Goal: Information Seeking & Learning: Check status

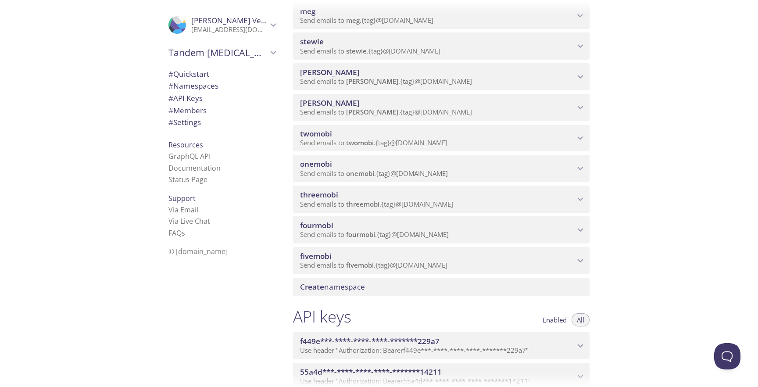
scroll to position [347, 0]
click at [580, 165] on icon "onemobi namespace" at bounding box center [580, 170] width 11 height 11
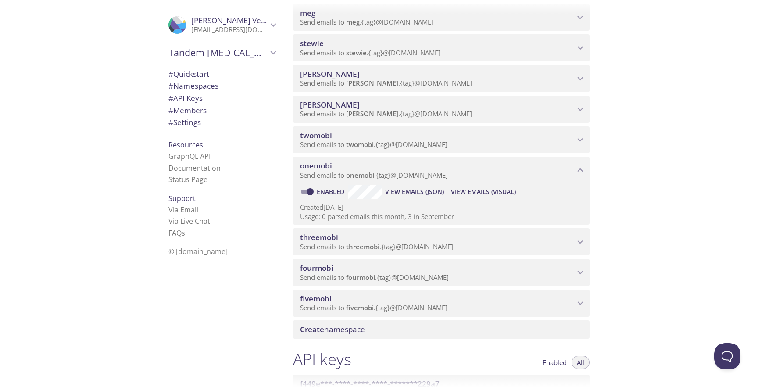
click at [408, 191] on span "View Emails (JSON)" at bounding box center [414, 191] width 59 height 11
click at [482, 190] on span "View Emails (Visual)" at bounding box center [483, 191] width 65 height 11
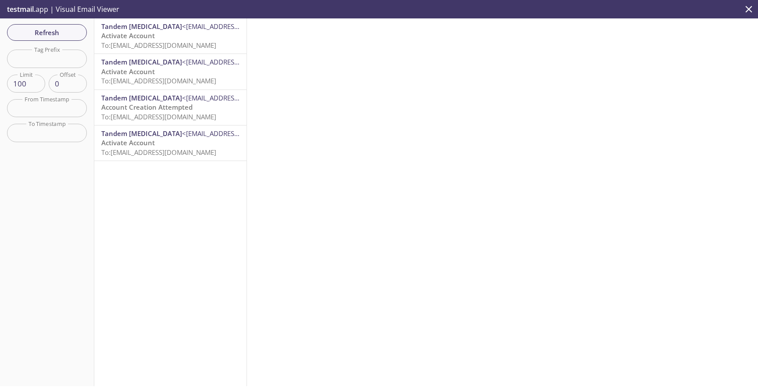
click at [173, 44] on span "To: Onemobi.stest1@inbox.testmail.app" at bounding box center [158, 45] width 115 height 9
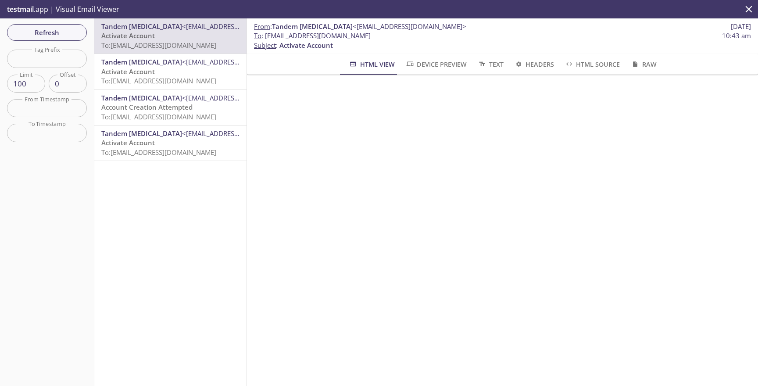
click at [21, 8] on span "testmail" at bounding box center [20, 9] width 27 height 10
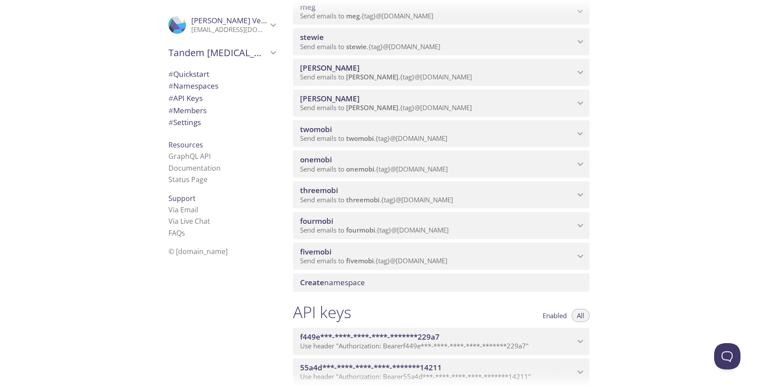
scroll to position [356, 0]
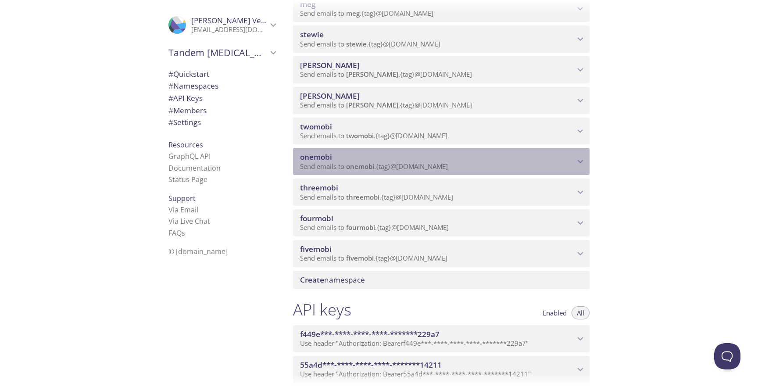
click at [389, 169] on span "Send emails to onemobi . {tag} @inbox.testmail.app" at bounding box center [374, 166] width 148 height 9
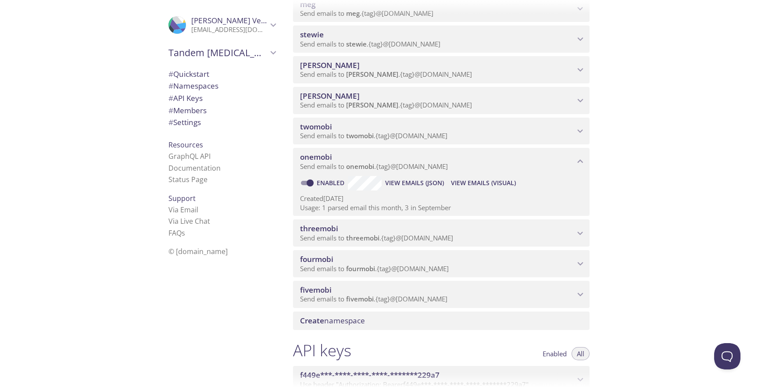
click at [458, 185] on span "View Emails (Visual)" at bounding box center [483, 183] width 65 height 11
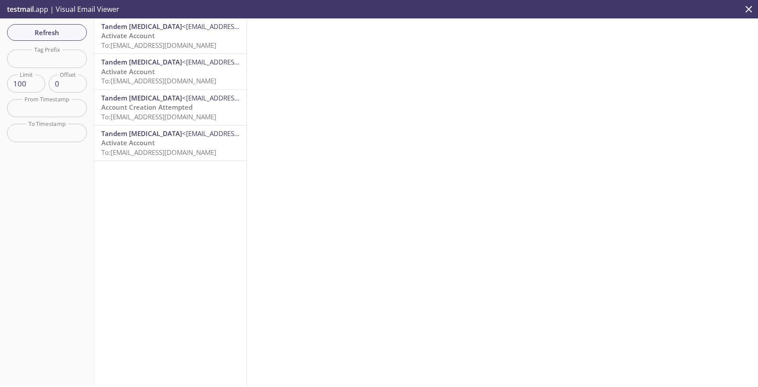
click at [186, 32] on p "Activate Account To: Onemobi.stest1@inbox.testmail.app" at bounding box center [170, 40] width 138 height 19
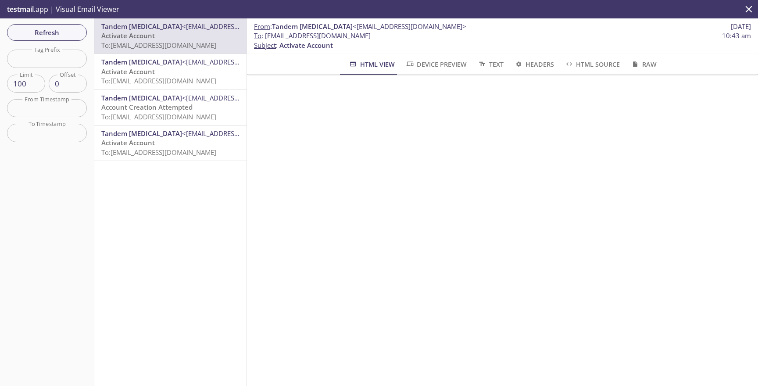
click at [32, 9] on span "testmail" at bounding box center [20, 9] width 27 height 10
click at [61, 31] on span "Refresh" at bounding box center [47, 32] width 66 height 11
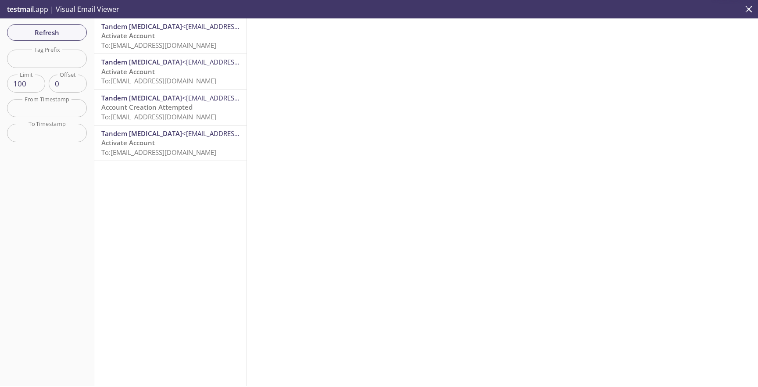
click at [86, 11] on p "testmail .app | Visual Email Viewer" at bounding box center [62, 9] width 125 height 18
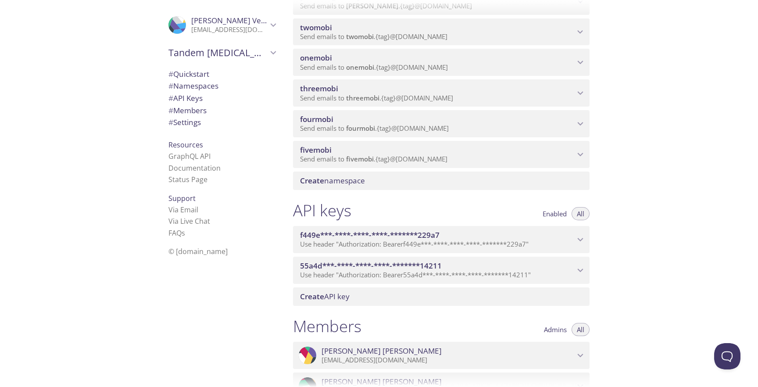
scroll to position [447, 0]
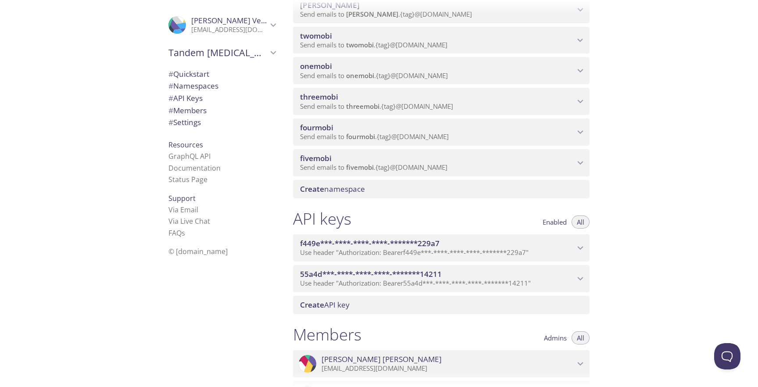
click at [340, 74] on span "Send emails to onemobi . {tag} @inbox.testmail.app" at bounding box center [374, 75] width 148 height 9
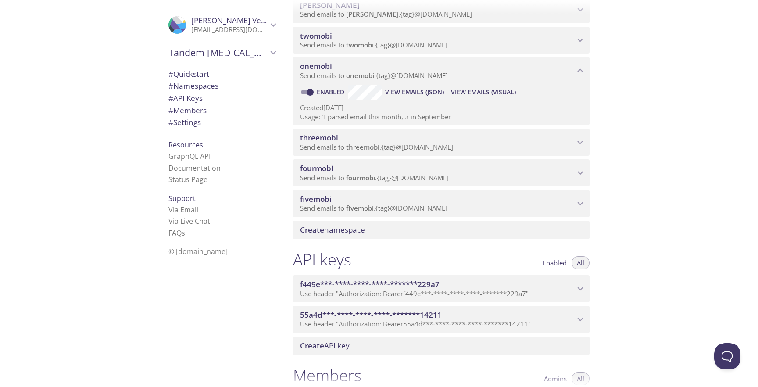
click at [494, 91] on span "View Emails (Visual)" at bounding box center [483, 92] width 65 height 11
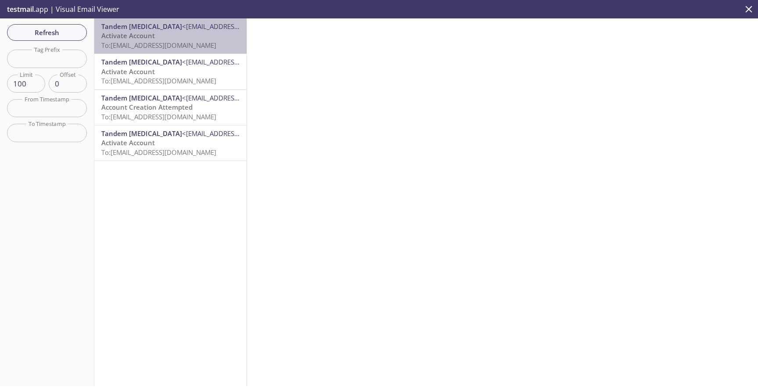
click at [182, 30] on span "<[EMAIL_ADDRESS][DOMAIN_NAME]>" at bounding box center [239, 26] width 114 height 9
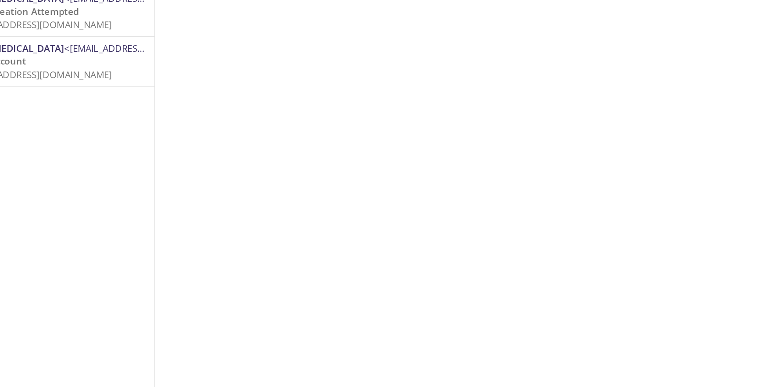
scroll to position [0, 7]
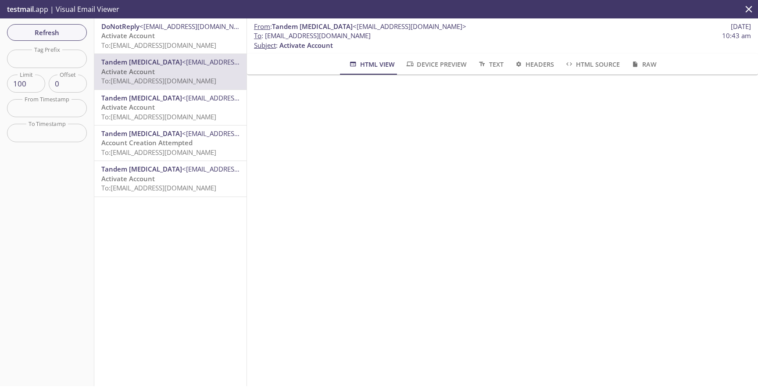
click at [144, 29] on span "<donotreply@sit.us.tandemdiabetes.com>" at bounding box center [197, 26] width 114 height 9
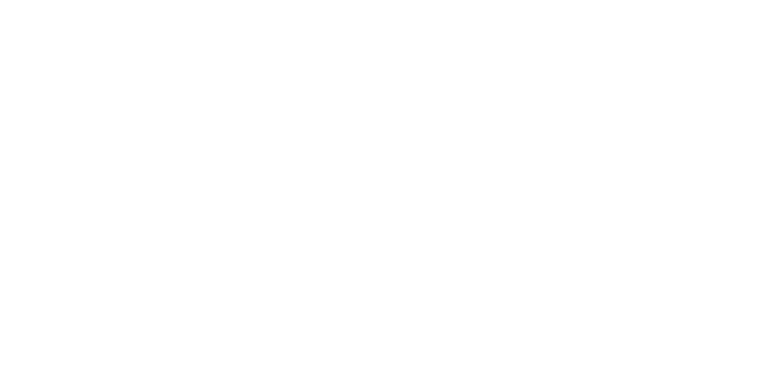
scroll to position [0, 4]
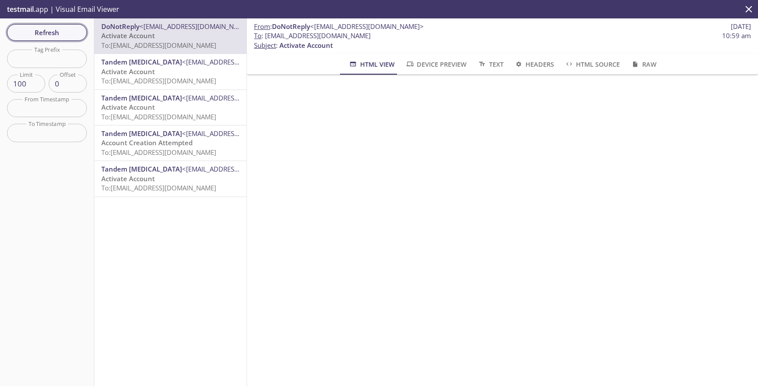
click at [65, 34] on span "Refresh" at bounding box center [47, 32] width 66 height 11
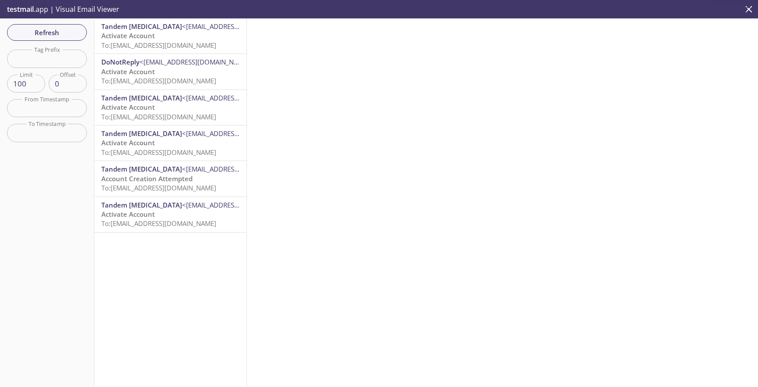
click at [140, 32] on span "Activate Account" at bounding box center [128, 35] width 54 height 9
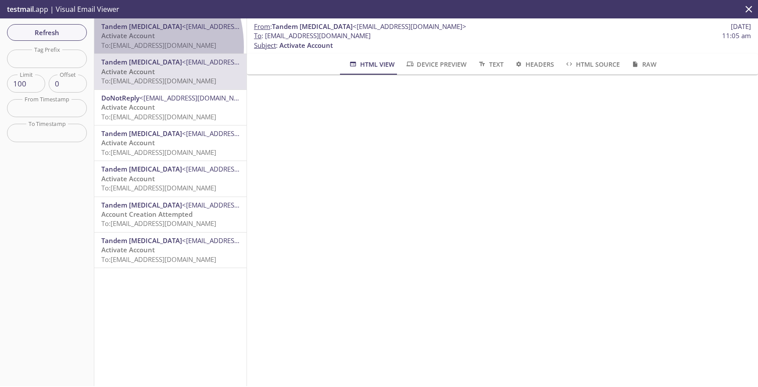
click at [119, 47] on span "To: [EMAIL_ADDRESS][DOMAIN_NAME]" at bounding box center [158, 45] width 115 height 9
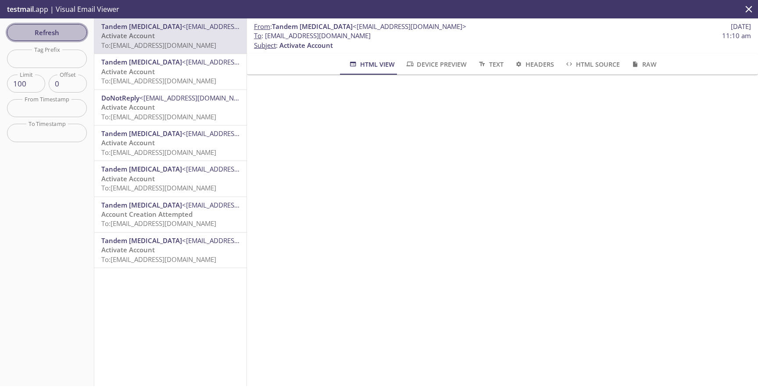
click at [37, 30] on span "Refresh" at bounding box center [47, 32] width 66 height 11
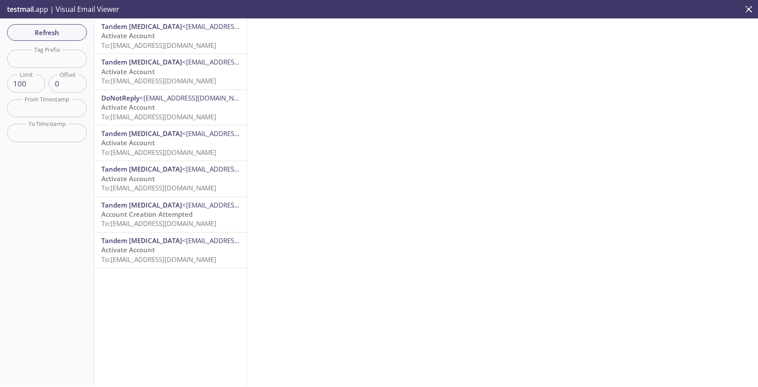
click at [184, 32] on p "Activate Account To: Onemobi.stest3@inbox.testmail.app" at bounding box center [170, 40] width 138 height 19
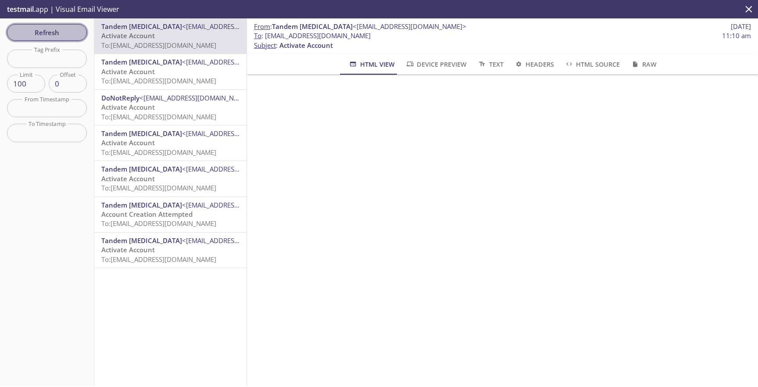
click at [34, 40] on button "Refresh" at bounding box center [47, 32] width 80 height 17
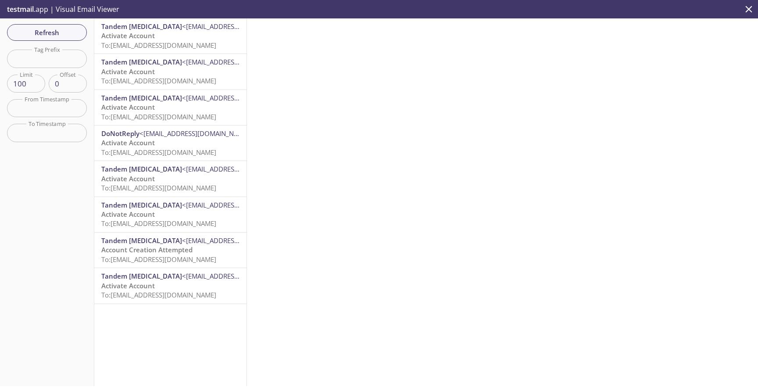
click at [139, 60] on span "Tandem [MEDICAL_DATA]" at bounding box center [141, 61] width 81 height 9
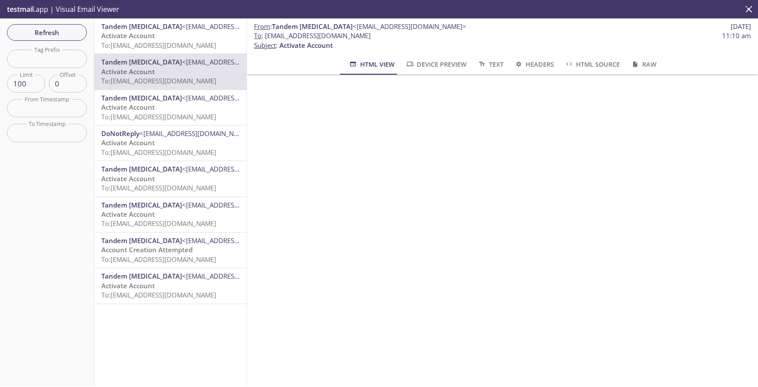
click at [131, 39] on span "Activate Account" at bounding box center [128, 35] width 54 height 9
click at [177, 42] on span "To: [EMAIL_ADDRESS][DOMAIN_NAME]" at bounding box center [158, 45] width 115 height 9
